Goal: Task Accomplishment & Management: Use online tool/utility

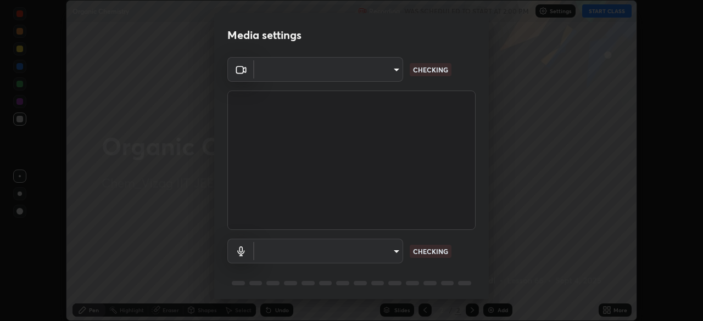
scroll to position [321, 703]
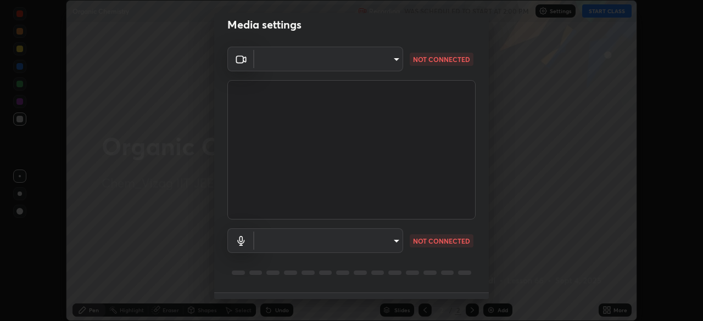
type input "0e2f1805e12930c49d18400bd61b7200eb2b8cda94a454d6733a2ad48d5fb0ad"
type input "default"
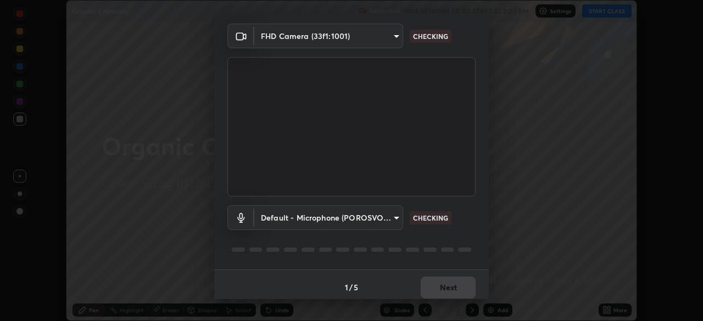
scroll to position [39, 0]
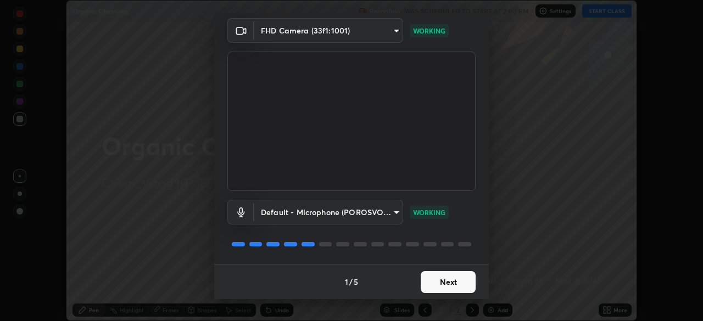
click at [453, 282] on button "Next" at bounding box center [448, 282] width 55 height 22
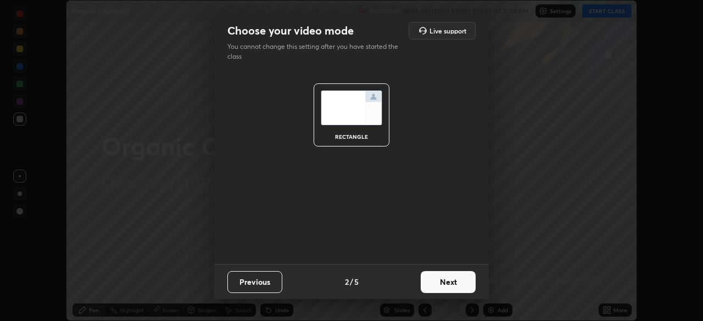
scroll to position [0, 0]
click at [452, 282] on button "Next" at bounding box center [448, 282] width 55 height 22
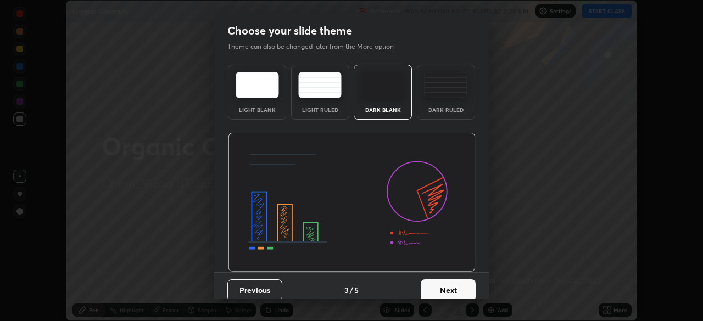
click at [447, 288] on button "Next" at bounding box center [448, 291] width 55 height 22
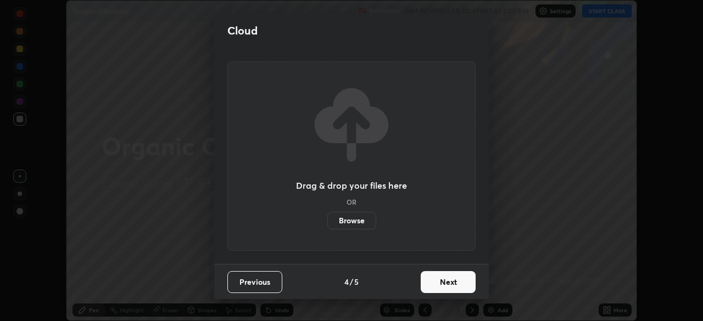
click at [453, 285] on button "Next" at bounding box center [448, 282] width 55 height 22
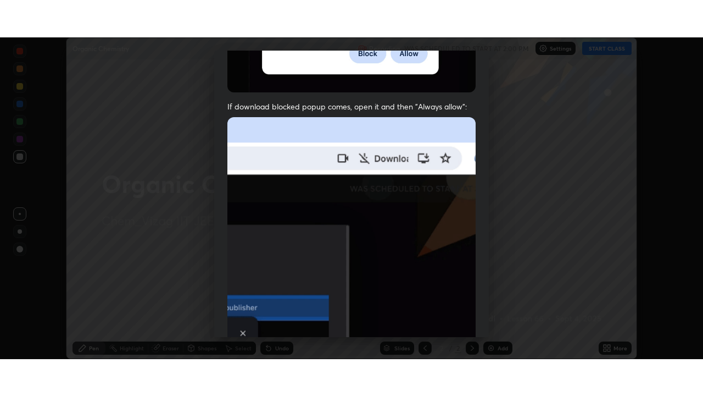
scroll to position [263, 0]
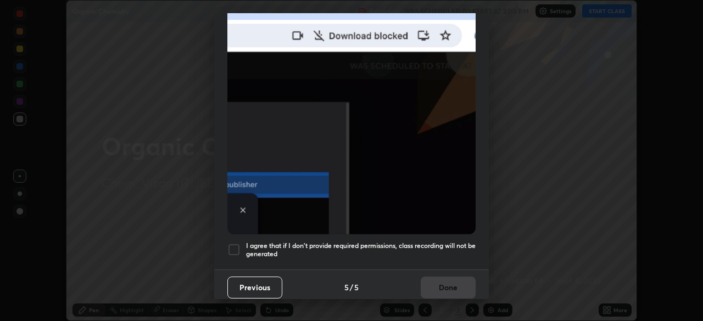
click at [237, 243] on div at bounding box center [233, 249] width 13 height 13
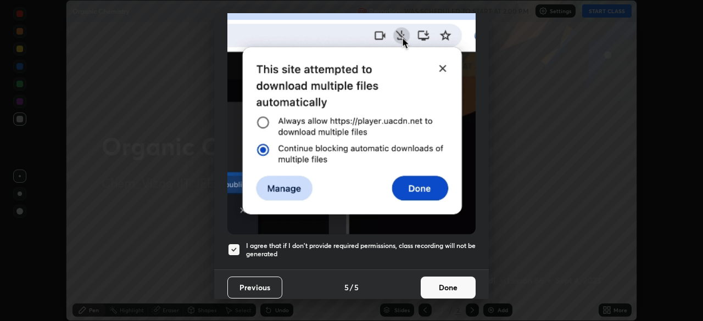
click at [445, 280] on button "Done" at bounding box center [448, 288] width 55 height 22
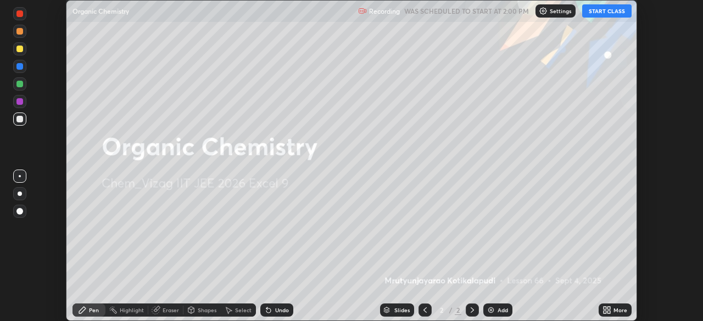
click at [500, 306] on div "Add" at bounding box center [497, 310] width 29 height 13
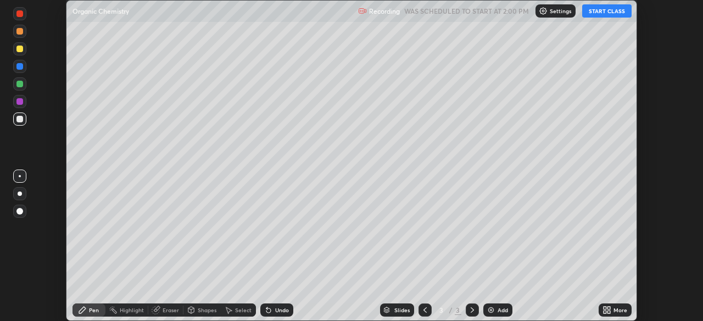
click at [609, 308] on icon at bounding box center [609, 308] width 3 height 3
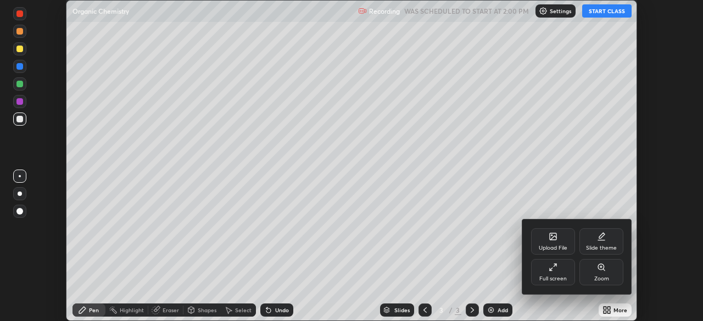
click at [555, 269] on icon at bounding box center [553, 267] width 9 height 9
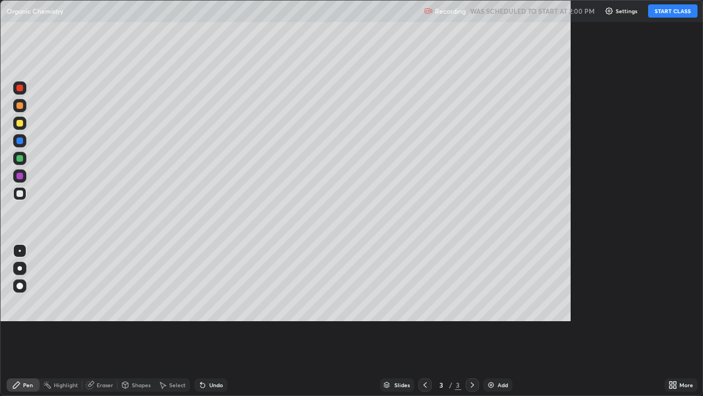
scroll to position [396, 703]
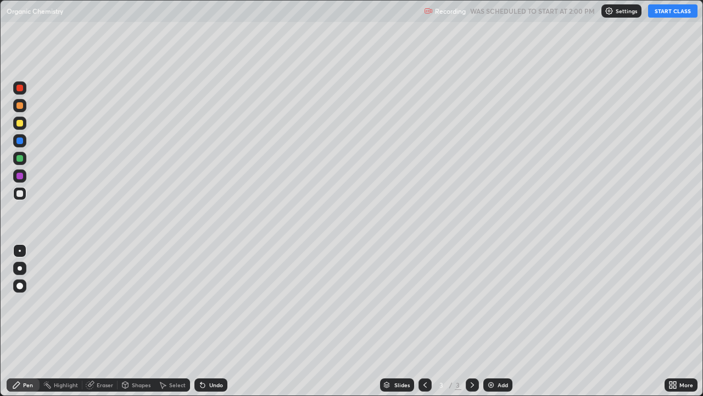
click at [668, 8] on button "START CLASS" at bounding box center [672, 10] width 49 height 13
